Goal: Task Accomplishment & Management: Use online tool/utility

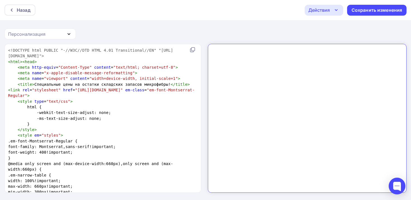
click at [98, 92] on span ""[URL][DOMAIN_NAME]"" at bounding box center [99, 90] width 48 height 4
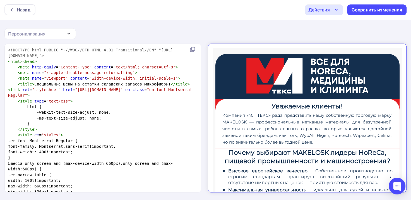
scroll to position [84, 0]
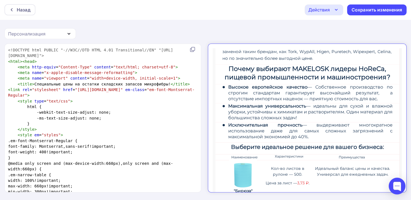
type textarea "<!DOCTYPE html PUBLIC "-//W3C//DTD HTML 4.01 Transitional//EN" "http://www.w3.o…"
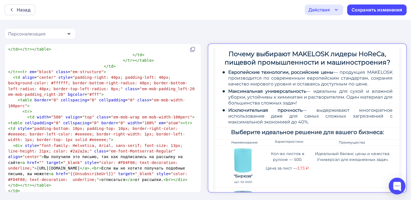
scroll to position [50, 0]
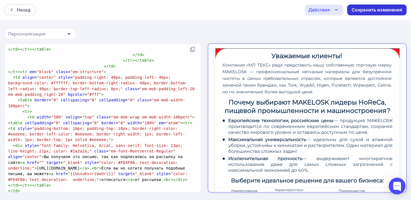
click at [359, 8] on div "Сохранить изменения" at bounding box center [377, 10] width 51 height 6
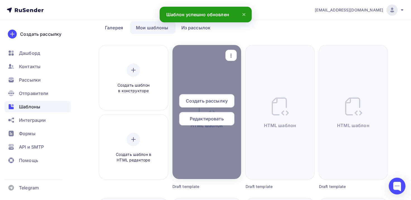
scroll to position [28, 0]
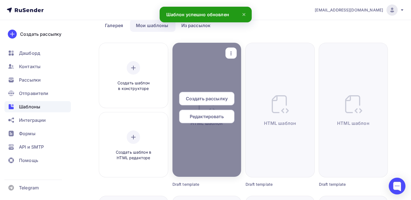
click at [209, 119] on span "Редактировать" at bounding box center [207, 116] width 34 height 7
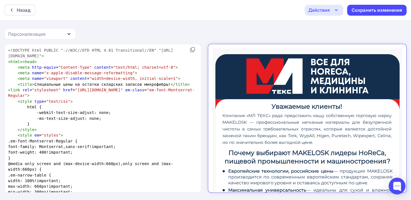
click at [333, 12] on div "Действия" at bounding box center [324, 10] width 39 height 11
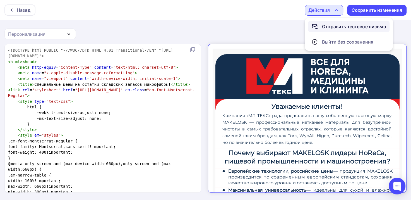
click at [335, 27] on div "Отправить тестовое письмо" at bounding box center [354, 26] width 64 height 7
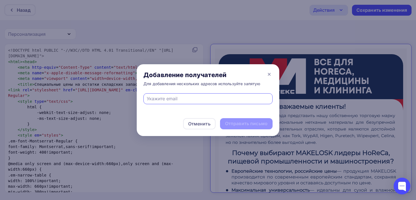
click at [209, 97] on input "text" at bounding box center [208, 98] width 123 height 7
type input "р"
type input "hr@ml-tex.ru"
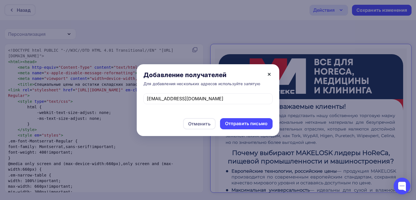
click at [270, 73] on icon at bounding box center [269, 74] width 7 height 7
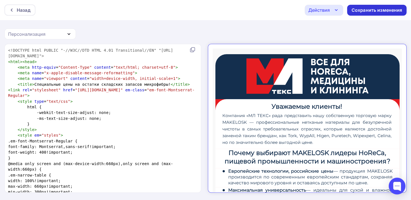
click at [361, 7] on div "Сохранить изменения" at bounding box center [377, 10] width 51 height 6
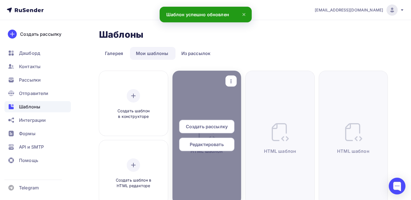
click at [202, 145] on span "Редактировать" at bounding box center [207, 144] width 34 height 7
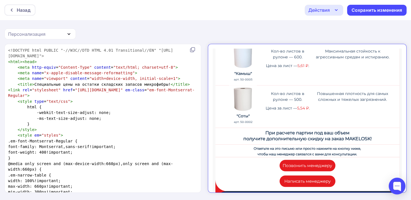
scroll to position [413, 0]
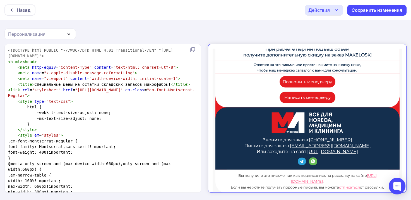
click at [333, 10] on div "Действия" at bounding box center [324, 10] width 39 height 11
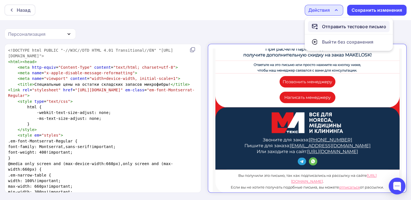
click at [335, 28] on div "Отправить тестовое письмо" at bounding box center [354, 26] width 64 height 7
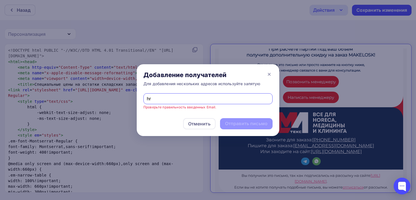
type input "hr@ml-tex.ru"
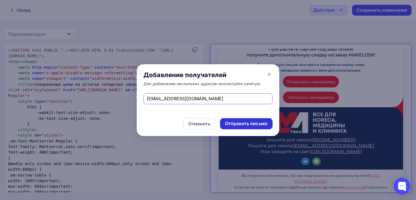
click at [241, 122] on div "Отправить письмо" at bounding box center [246, 123] width 42 height 6
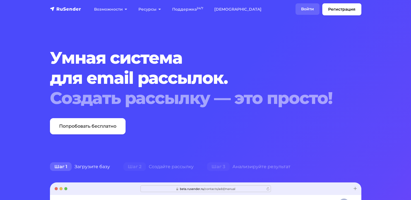
click at [301, 11] on link "Войти" at bounding box center [308, 8] width 24 height 11
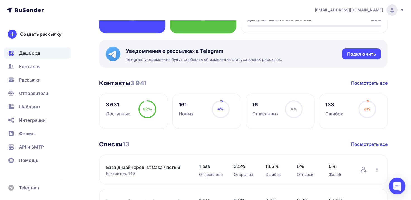
scroll to position [84, 0]
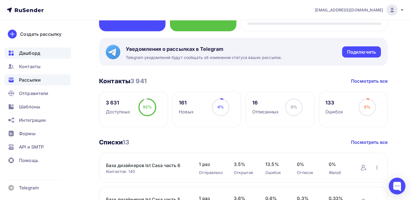
click at [39, 78] on span "Рассылки" at bounding box center [30, 80] width 22 height 7
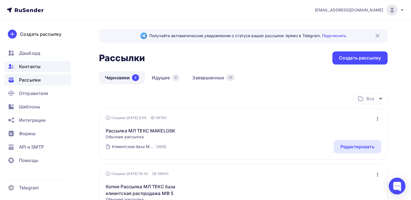
click at [39, 68] on span "Контакты" at bounding box center [30, 66] width 22 height 7
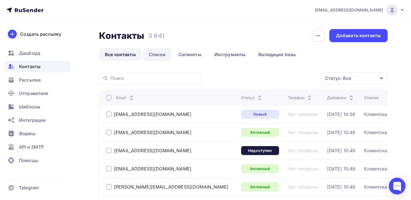
click at [158, 56] on link "Списки" at bounding box center [157, 54] width 29 height 13
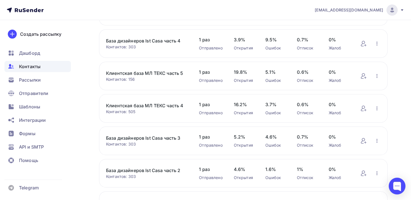
scroll to position [112, 0]
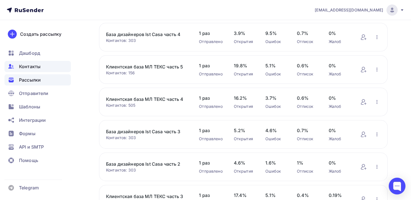
click at [37, 82] on span "Рассылки" at bounding box center [30, 80] width 22 height 7
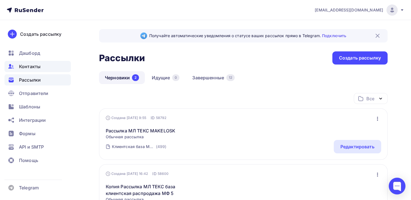
click at [38, 68] on span "Контакты" at bounding box center [30, 66] width 22 height 7
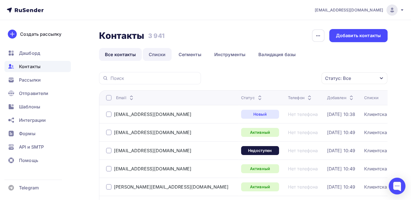
click at [160, 53] on link "Списки" at bounding box center [157, 54] width 29 height 13
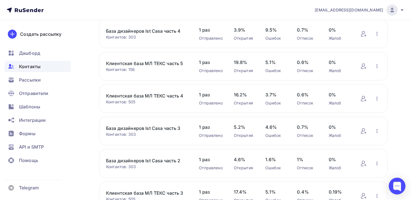
scroll to position [140, 0]
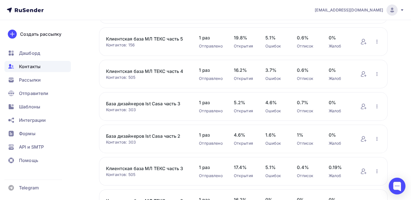
click at [148, 71] on link "Клиентская база МЛ ТЕКС часть 4" at bounding box center [147, 71] width 82 height 7
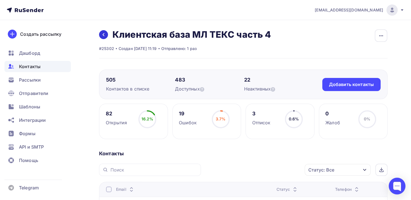
click at [103, 32] on link at bounding box center [103, 34] width 9 height 9
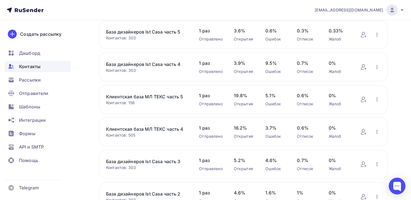
scroll to position [84, 0]
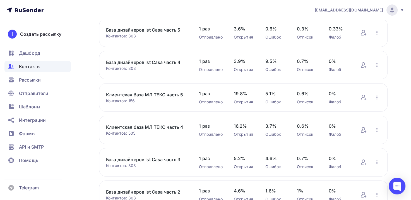
click at [165, 94] on link "Клиентская база МЛ ТЕКС часть 5" at bounding box center [147, 94] width 82 height 7
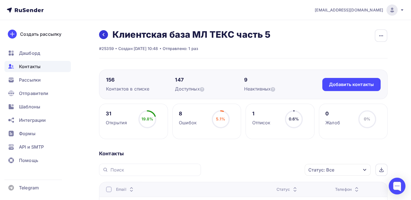
click at [102, 32] on icon at bounding box center [103, 34] width 4 height 4
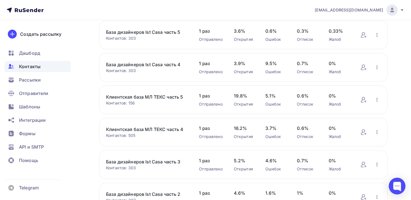
scroll to position [84, 0]
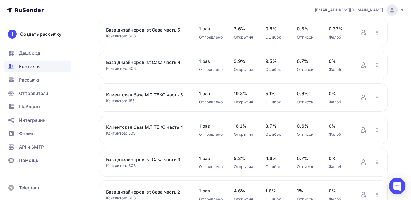
click at [170, 128] on link "Клиентская база МЛ ТЕКС часть 4" at bounding box center [147, 127] width 82 height 7
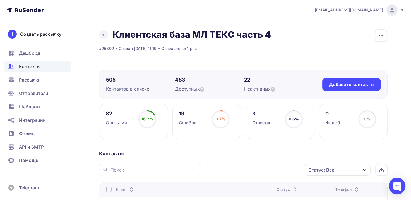
click at [102, 39] on div "Назад Клиентская база МЛ ТЕКС часть 4 Переименовать список Скачать список Отпис…" at bounding box center [185, 34] width 172 height 11
click at [102, 38] on link at bounding box center [103, 34] width 9 height 9
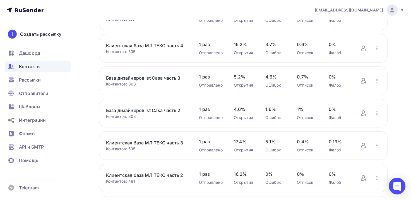
scroll to position [168, 0]
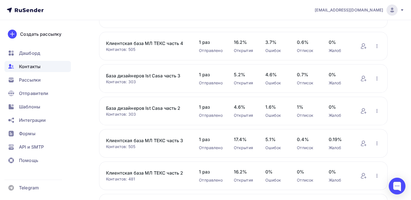
click at [128, 138] on link "Клиентская база МЛ ТЕКС часть 3" at bounding box center [147, 140] width 82 height 7
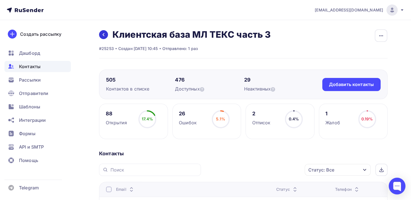
click at [104, 35] on icon at bounding box center [104, 34] width 2 height 3
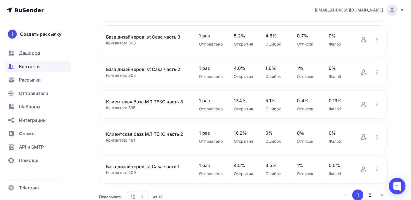
scroll to position [223, 0]
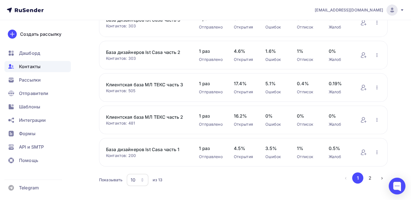
click at [177, 85] on link "Клиентская база МЛ ТЕКС часть 3" at bounding box center [147, 84] width 82 height 7
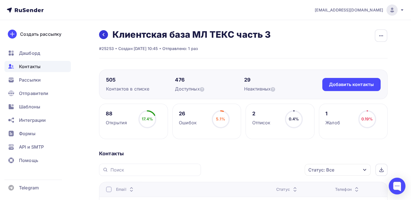
click at [102, 35] on icon at bounding box center [103, 34] width 4 height 4
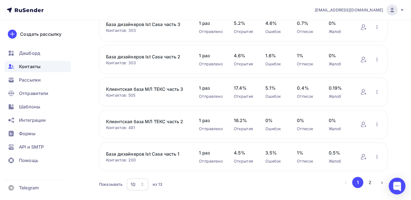
scroll to position [223, 0]
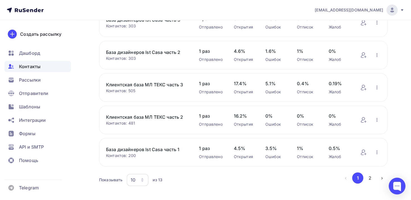
click at [168, 115] on link "Клиентская база МЛ ТЕКС часть 2" at bounding box center [147, 117] width 82 height 7
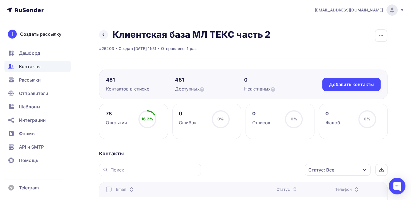
click at [103, 35] on icon at bounding box center [103, 34] width 4 height 4
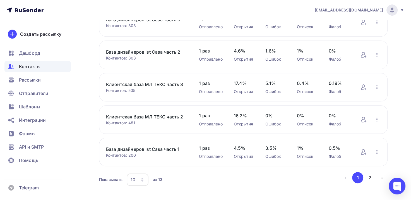
scroll to position [232, 0]
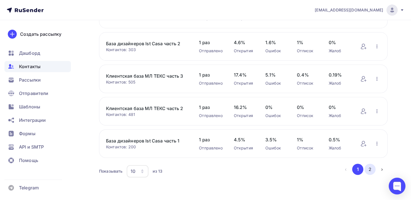
click at [373, 168] on button "2" at bounding box center [370, 169] width 11 height 11
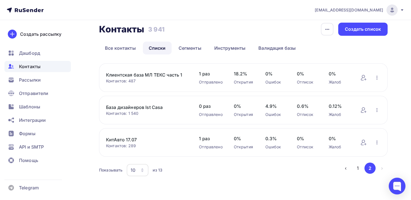
scroll to position [6, 0]
click at [147, 75] on link "Клиентская база МЛ ТЕКС часть 1" at bounding box center [147, 75] width 82 height 7
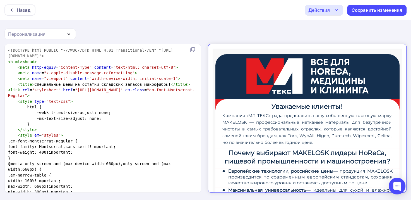
scroll to position [413, 0]
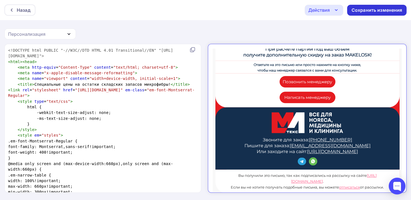
click at [365, 12] on div "Сохранить изменения" at bounding box center [377, 10] width 51 height 6
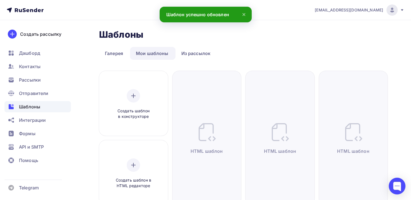
click at [31, 12] on icon at bounding box center [25, 10] width 37 height 7
